Goal: Transaction & Acquisition: Purchase product/service

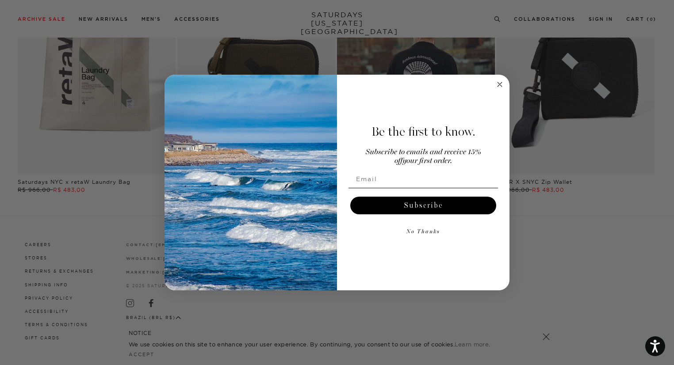
scroll to position [1757, 0]
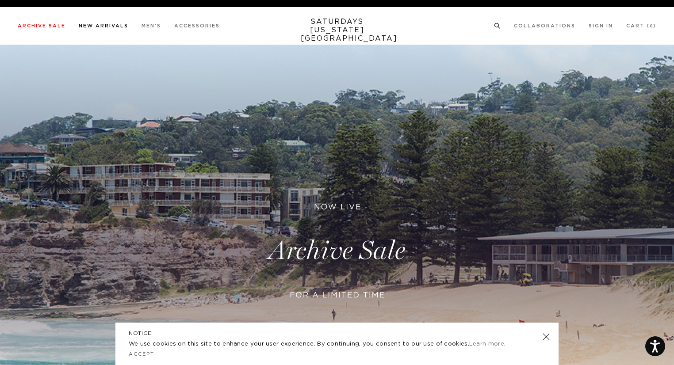
click at [113, 24] on link "New Arrivals" at bounding box center [104, 25] width 50 height 5
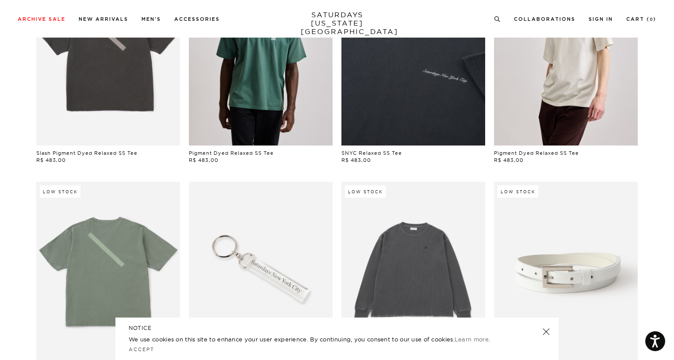
scroll to position [707, 0]
